Goal: Book appointment/travel/reservation

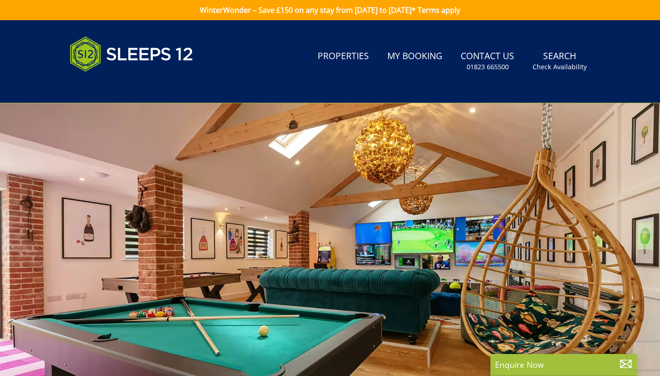
select select
click at [570, 67] on small "Check Availability" at bounding box center [560, 66] width 54 height 9
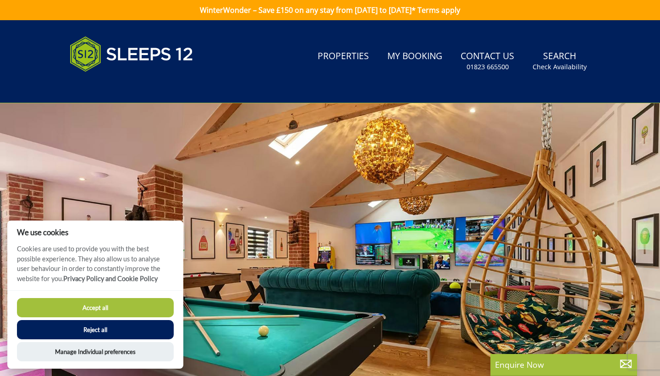
click at [152, 310] on button "Accept all" at bounding box center [95, 307] width 157 height 19
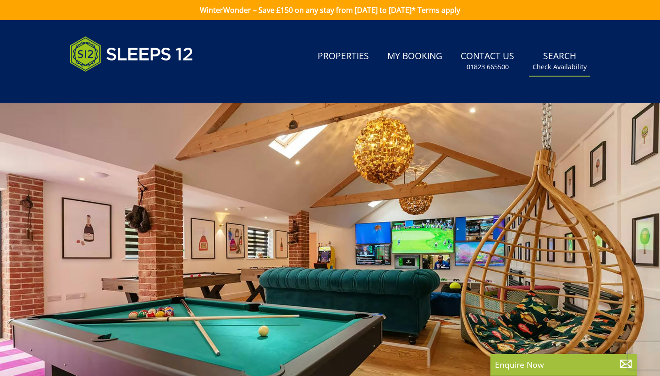
click at [535, 69] on link "Search Check Availability" at bounding box center [559, 61] width 61 height 30
click at [568, 64] on small "Check Availability" at bounding box center [560, 66] width 54 height 9
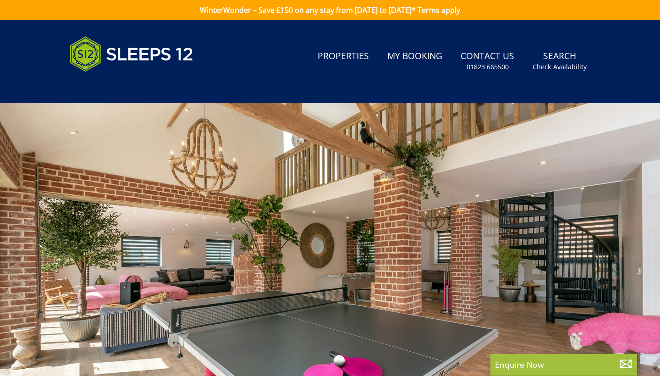
select select
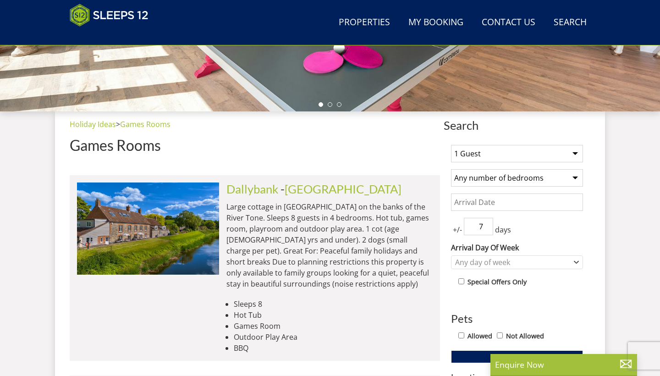
scroll to position [293, 0]
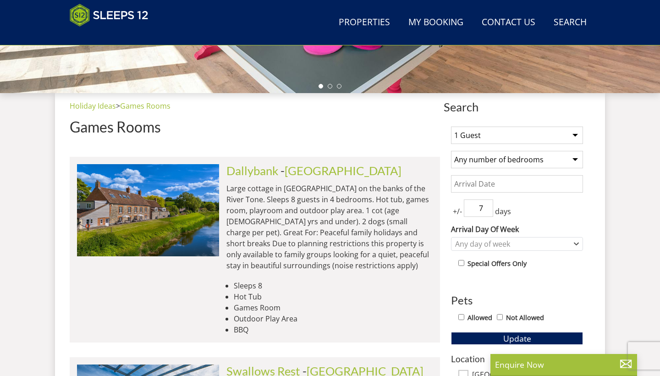
select select "15"
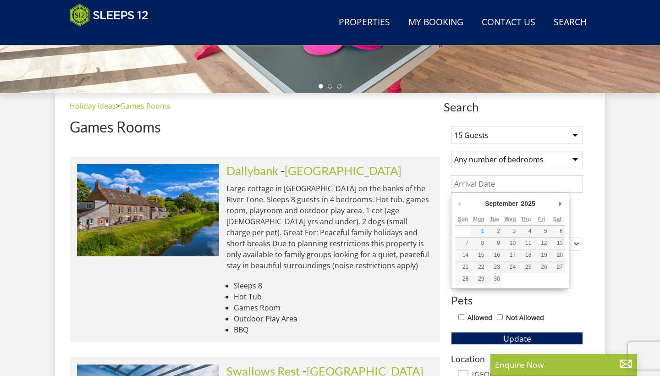
click at [513, 185] on input "Date" at bounding box center [517, 183] width 132 height 17
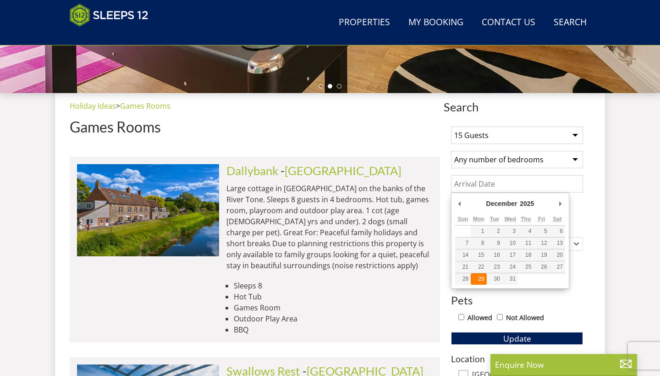
type input "[DATE]"
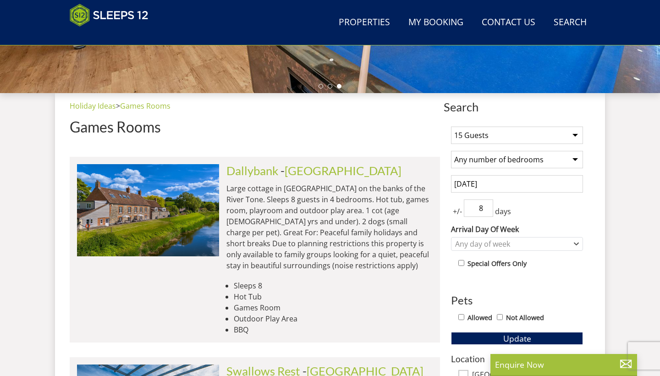
click at [486, 206] on input "8" at bounding box center [478, 207] width 29 height 17
click at [486, 206] on input "9" at bounding box center [478, 207] width 29 height 17
click at [487, 213] on input "8" at bounding box center [478, 207] width 29 height 17
click at [487, 213] on input "7" at bounding box center [478, 207] width 29 height 17
click at [487, 213] on input "6" at bounding box center [478, 207] width 29 height 17
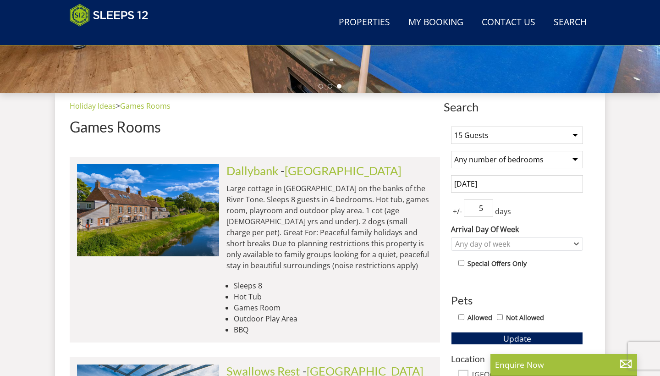
click at [487, 213] on input "5" at bounding box center [478, 207] width 29 height 17
click at [487, 213] on input "4" at bounding box center [478, 207] width 29 height 17
click at [487, 213] on input "3" at bounding box center [478, 207] width 29 height 17
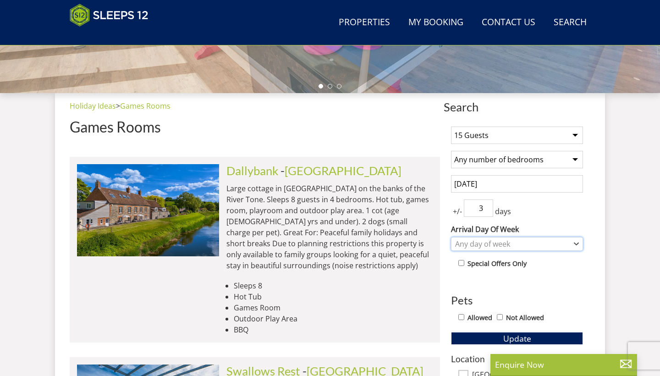
click at [505, 245] on div "Any day of week" at bounding box center [512, 244] width 119 height 10
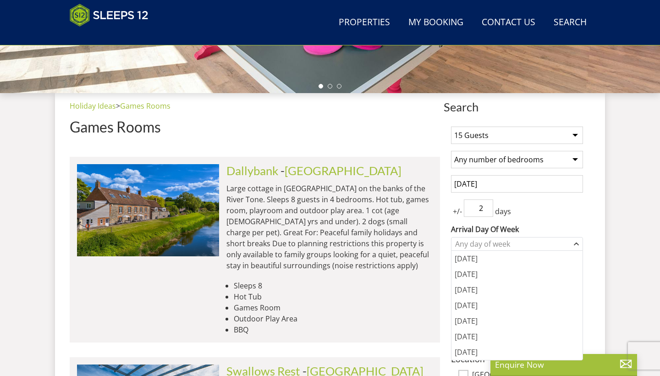
click at [487, 209] on input "2" at bounding box center [478, 207] width 29 height 17
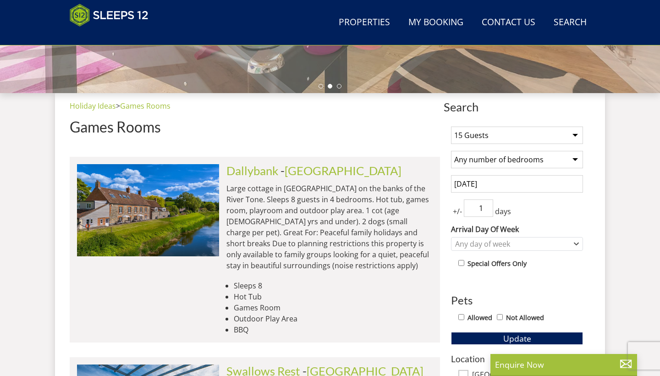
click at [487, 209] on input "1" at bounding box center [478, 207] width 29 height 17
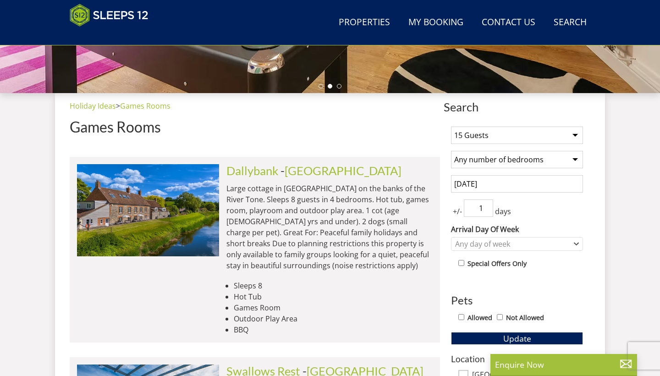
type input "0"
click at [487, 209] on input "0" at bounding box center [478, 207] width 29 height 17
click at [494, 240] on div "Any day of week" at bounding box center [512, 244] width 119 height 10
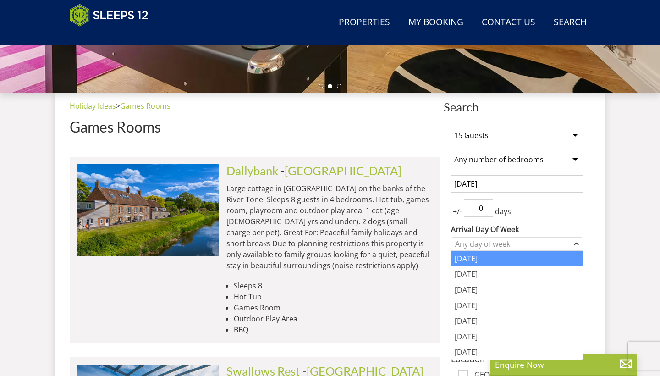
click at [477, 260] on div "[DATE]" at bounding box center [517, 259] width 131 height 16
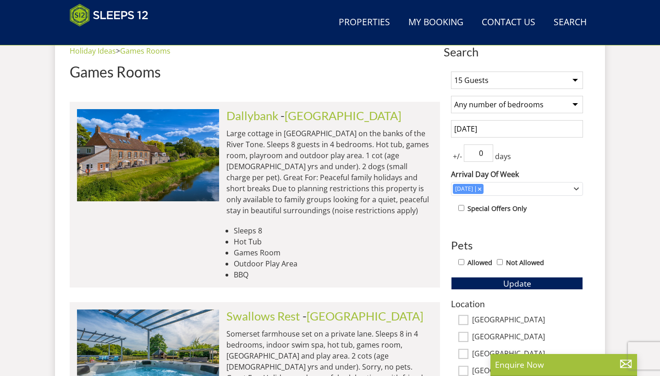
scroll to position [367, 0]
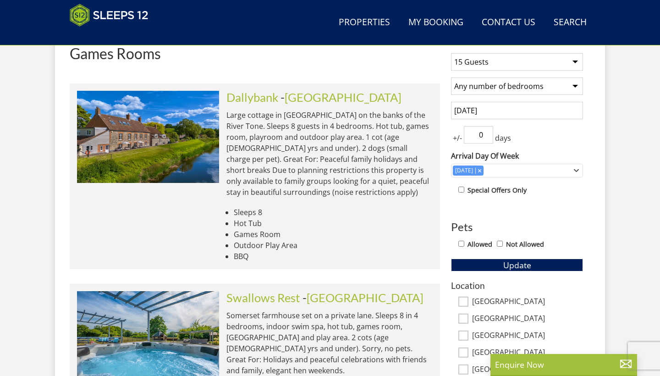
click at [503, 245] on input "Not Allowed" at bounding box center [500, 244] width 6 height 6
checkbox input "true"
click at [516, 266] on span "Update" at bounding box center [517, 265] width 28 height 11
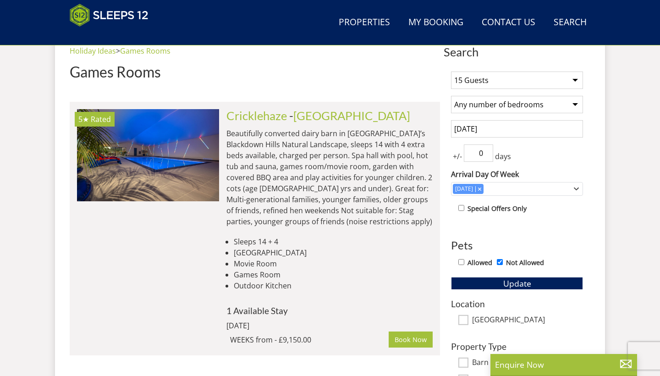
scroll to position [330, 0]
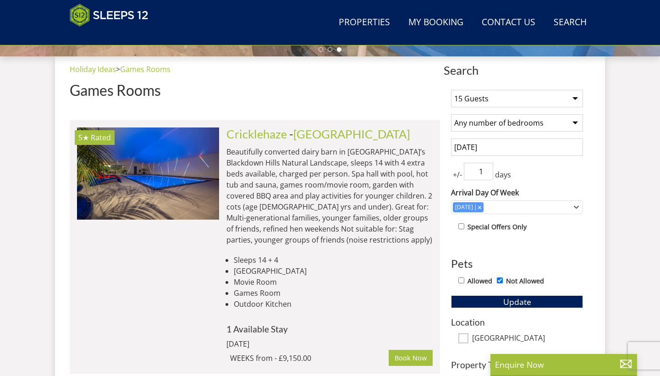
click at [488, 170] on input "1" at bounding box center [478, 171] width 29 height 17
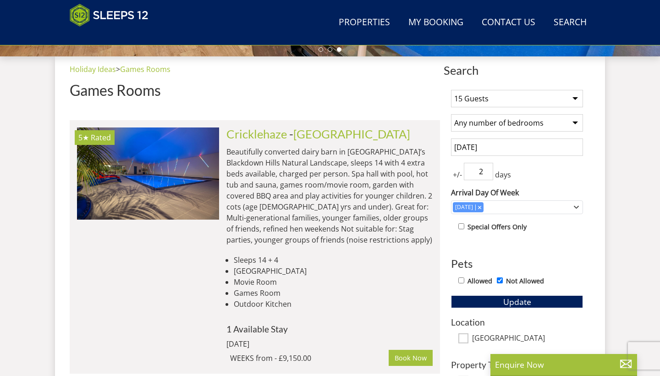
click at [488, 170] on input "2" at bounding box center [478, 171] width 29 height 17
type input "3"
click at [488, 170] on input "3" at bounding box center [478, 171] width 29 height 17
click at [528, 301] on span "Update" at bounding box center [517, 301] width 28 height 11
